Goal: Task Accomplishment & Management: Manage account settings

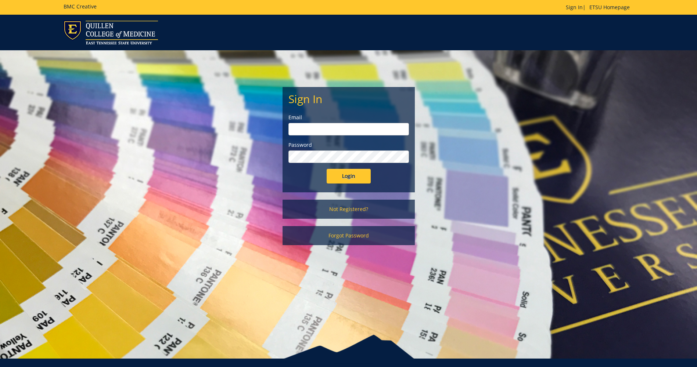
click at [337, 131] on input "email" at bounding box center [348, 129] width 120 height 12
type input "williamsmd6@etsu.edu"
click at [327, 169] on input "Login" at bounding box center [349, 176] width 44 height 15
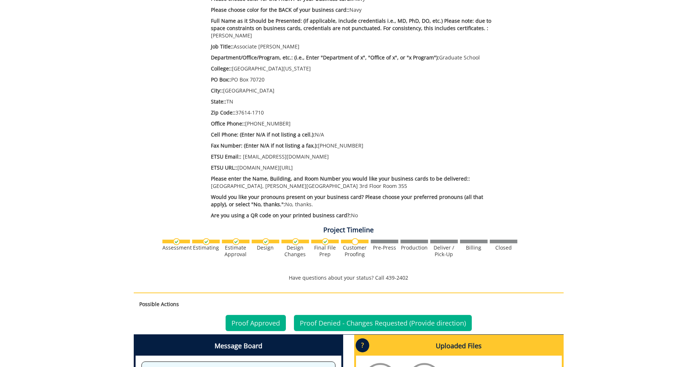
scroll to position [242, 0]
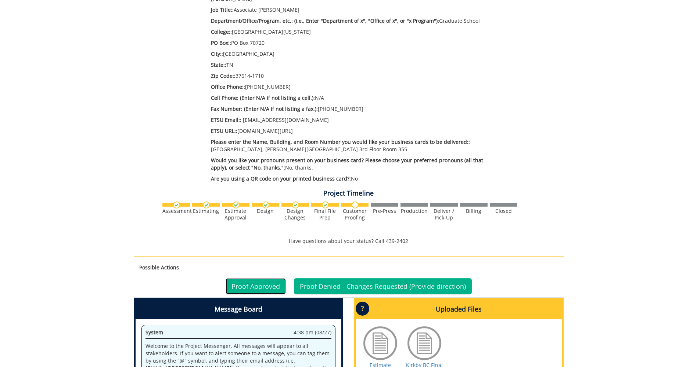
click at [245, 287] on link "Proof Approved" at bounding box center [256, 286] width 60 height 16
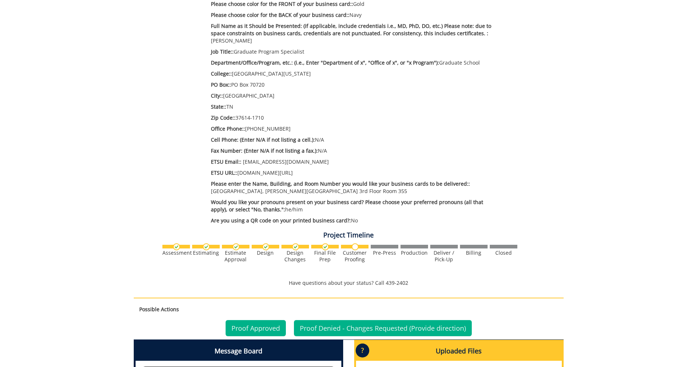
scroll to position [257, 0]
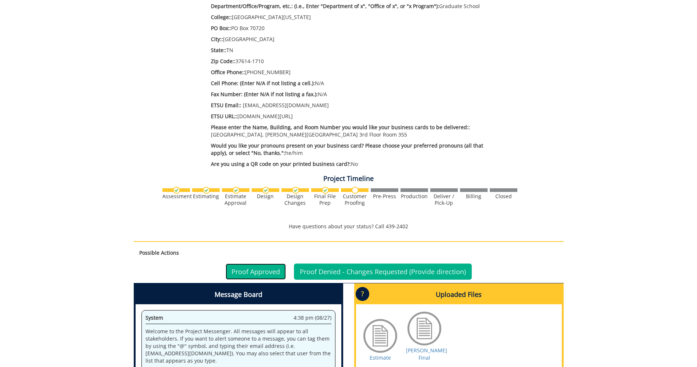
click at [256, 264] on link "Proof Approved" at bounding box center [256, 272] width 60 height 16
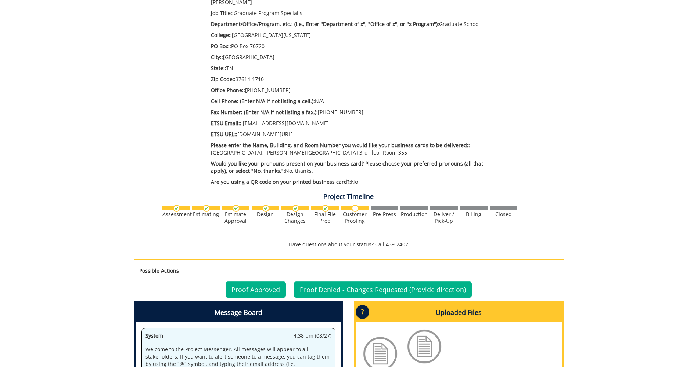
scroll to position [257, 0]
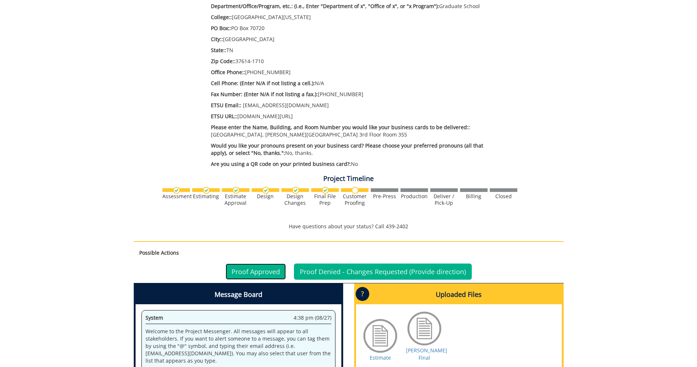
click at [261, 270] on link "Proof Approved" at bounding box center [256, 272] width 60 height 16
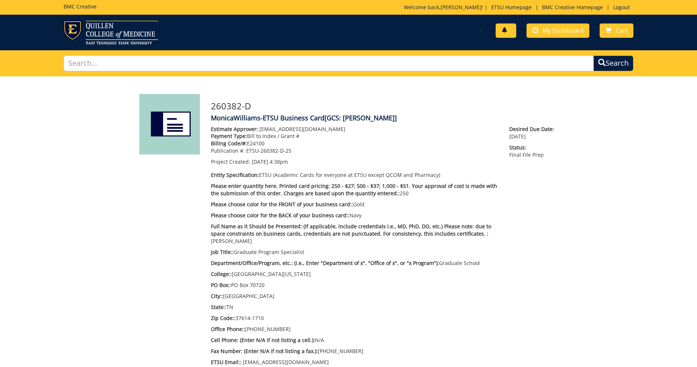
click at [507, 31] on span at bounding box center [504, 31] width 6 height 6
click at [418, 32] on div "You have no new notifications My Dashboard Cart" at bounding box center [493, 31] width 290 height 21
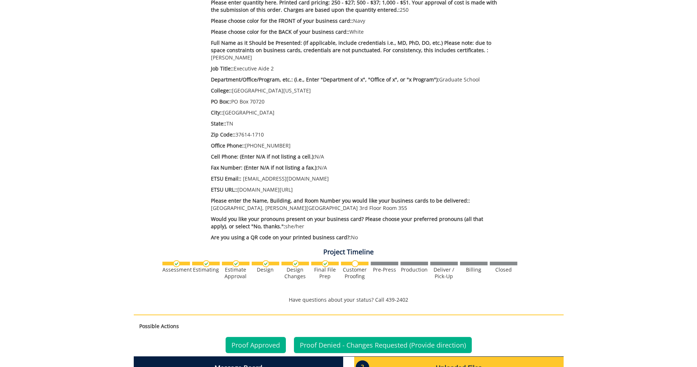
scroll to position [220, 0]
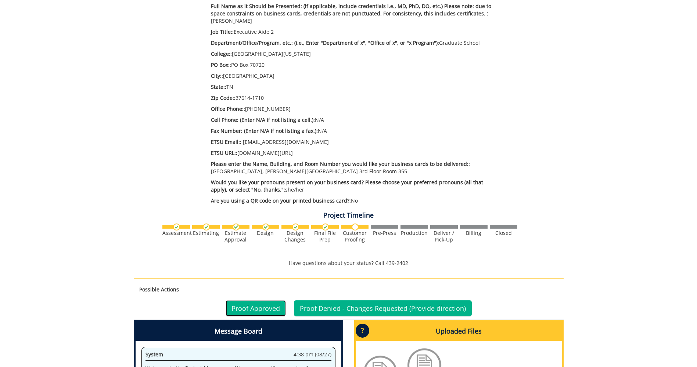
click at [245, 308] on link "Proof Approved" at bounding box center [256, 308] width 60 height 16
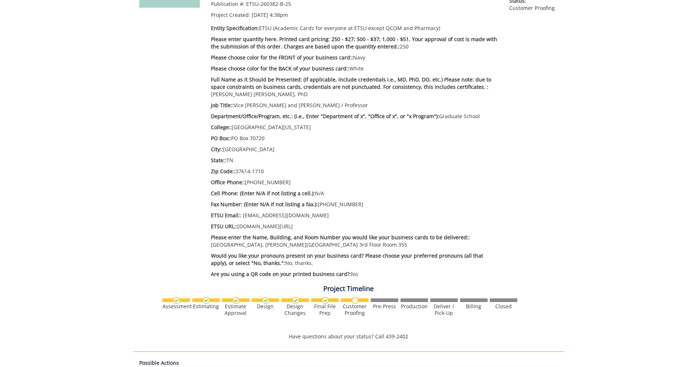
scroll to position [184, 0]
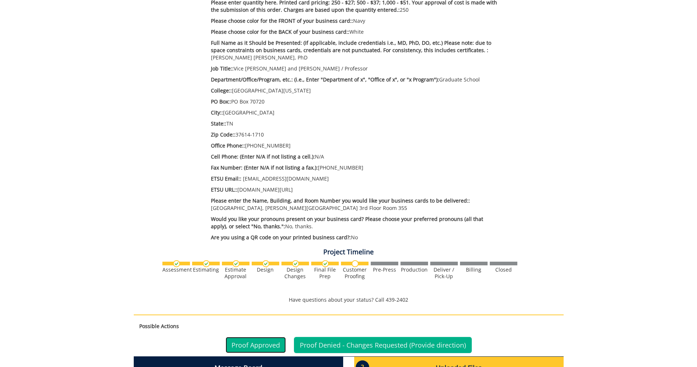
click at [261, 346] on link "Proof Approved" at bounding box center [256, 345] width 60 height 16
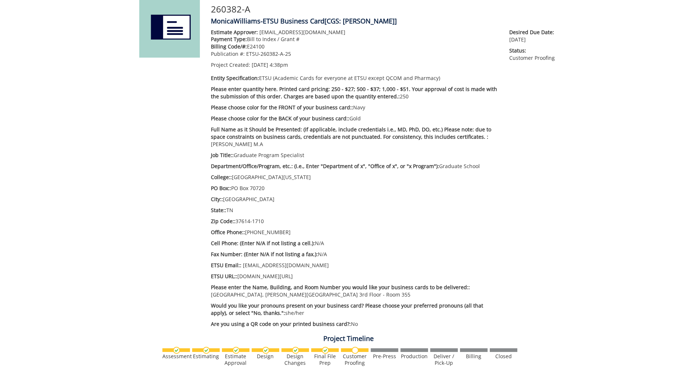
scroll to position [110, 0]
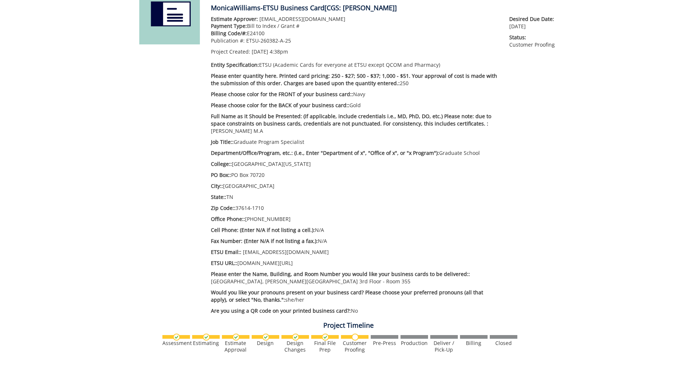
click at [625, 205] on div "260382-A MonicaWilliams-ETSU Business Card [CGS: Dampf BC] Estimate Approver: m…" at bounding box center [348, 289] width 697 height 646
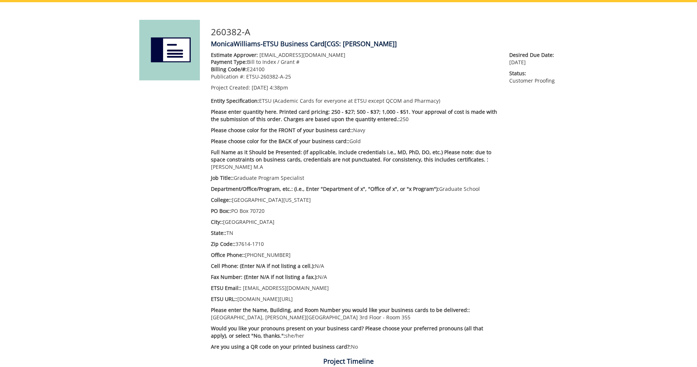
scroll to position [73, 0]
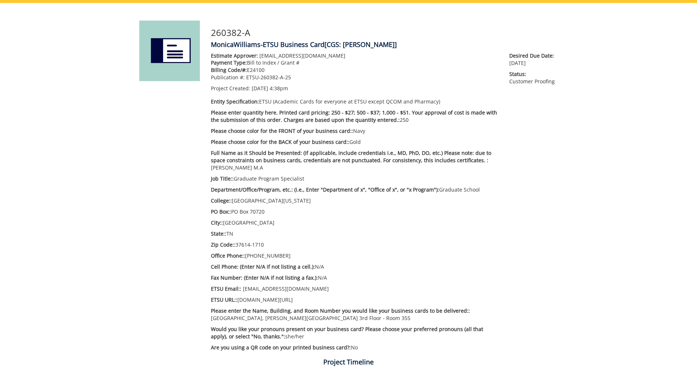
click at [648, 202] on div "260382-A MonicaWilliams-ETSU Business Card [CGS: Dampf BC] Estimate Approver: m…" at bounding box center [348, 326] width 697 height 646
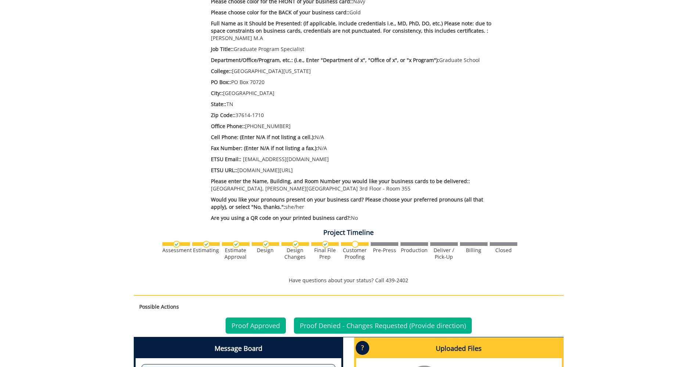
scroll to position [220, 0]
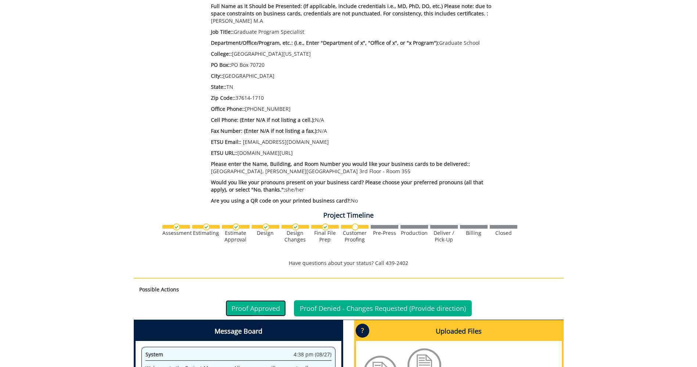
click at [251, 309] on link "Proof Approved" at bounding box center [256, 308] width 60 height 16
